Goal: Information Seeking & Learning: Check status

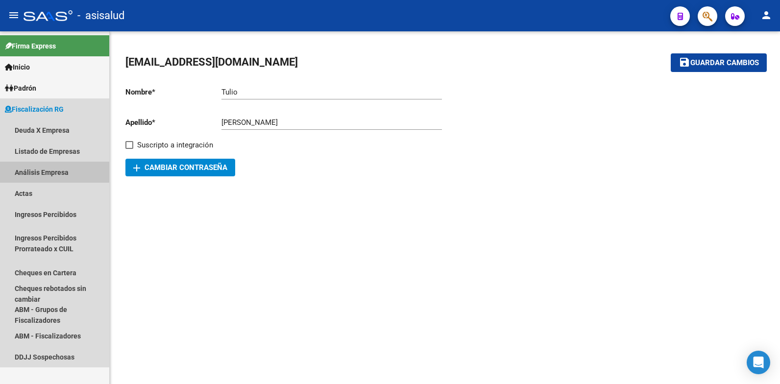
click at [26, 171] on link "Análisis Empresa" at bounding box center [54, 172] width 109 height 21
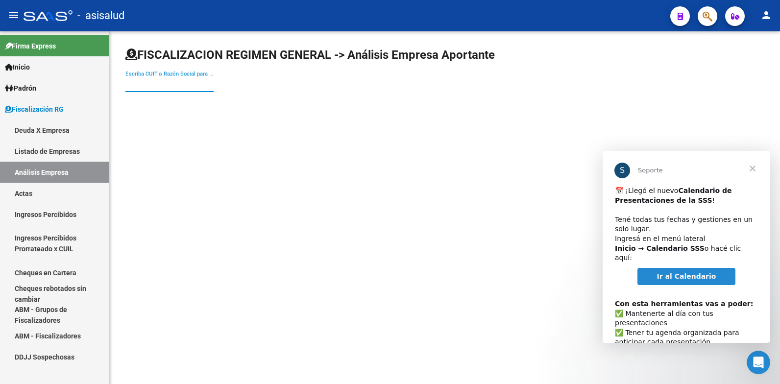
click at [165, 88] on input "Escriba CUIT o Razón Social para buscar" at bounding box center [169, 84] width 88 height 9
click at [131, 90] on div "Escriba CUIT o Razón Social para buscar" at bounding box center [169, 81] width 88 height 21
click at [132, 90] on div "Escriba CUIT o Razón Social para buscar" at bounding box center [169, 81] width 88 height 21
click at [754, 169] on span "Cerrar" at bounding box center [752, 168] width 35 height 35
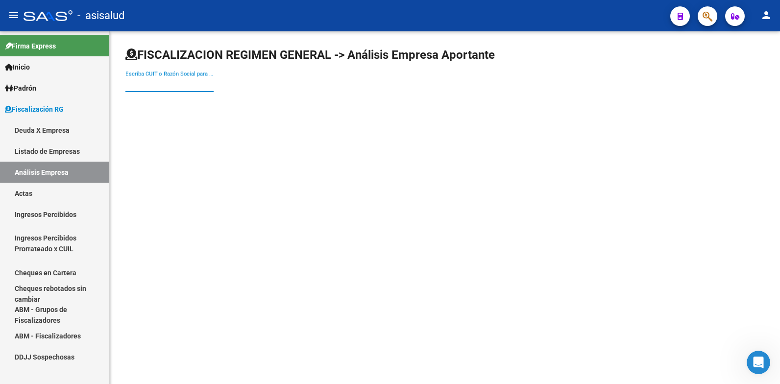
click at [129, 82] on input "Escriba CUIT o Razón Social para buscar" at bounding box center [169, 84] width 88 height 9
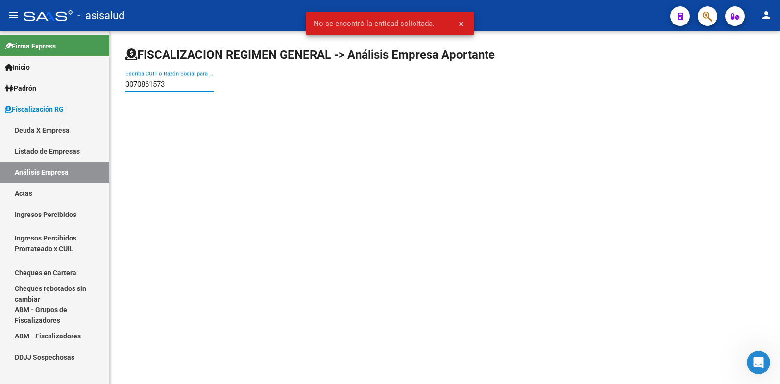
type input "30708615737"
